Goal: Task Accomplishment & Management: Manage account settings

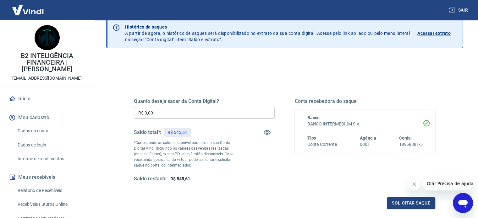
scroll to position [31, 0]
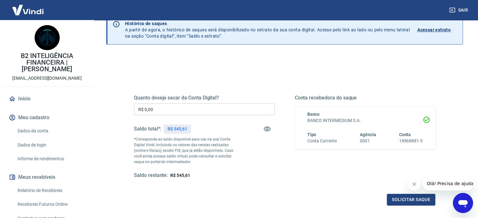
click at [192, 112] on input "R$ 0,00" at bounding box center [204, 110] width 141 height 12
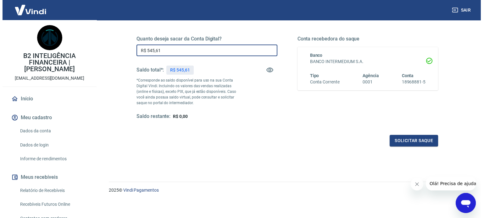
scroll to position [92, 0]
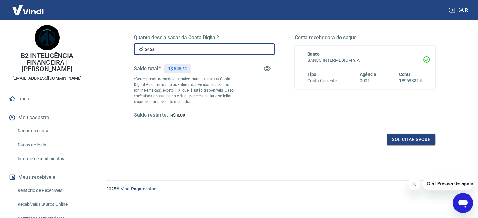
type input "R$ 545,61"
click at [414, 186] on icon "Fechar mensagem da empresa" at bounding box center [414, 184] width 5 height 5
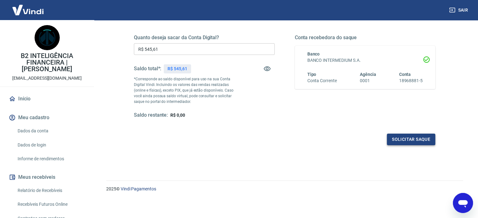
click at [413, 141] on button "Solicitar saque" at bounding box center [411, 140] width 48 height 12
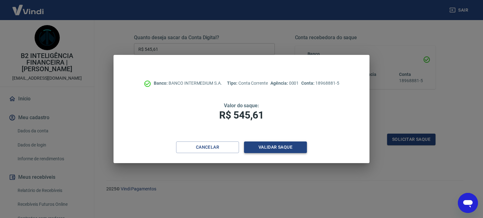
click at [286, 147] on button "Validar saque" at bounding box center [275, 148] width 63 height 12
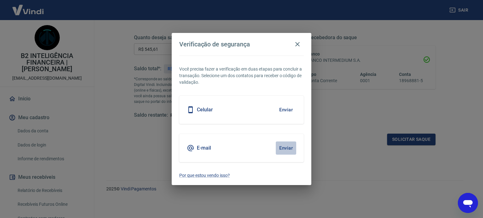
click at [283, 151] on button "Enviar" at bounding box center [285, 148] width 20 height 13
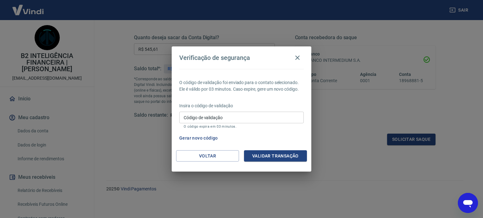
click at [254, 116] on input "Código de validação" at bounding box center [241, 118] width 124 height 12
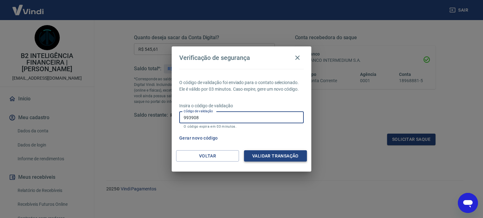
type input "993908"
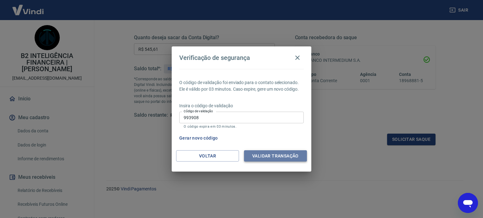
click at [268, 153] on button "Validar transação" at bounding box center [275, 156] width 63 height 12
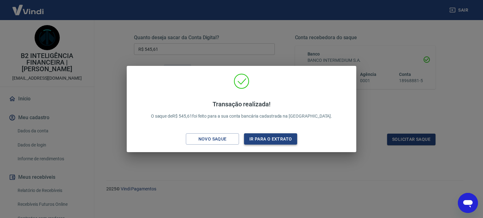
click at [286, 137] on button "Ir para o extrato" at bounding box center [270, 140] width 53 height 12
